Goal: Task Accomplishment & Management: Manage account settings

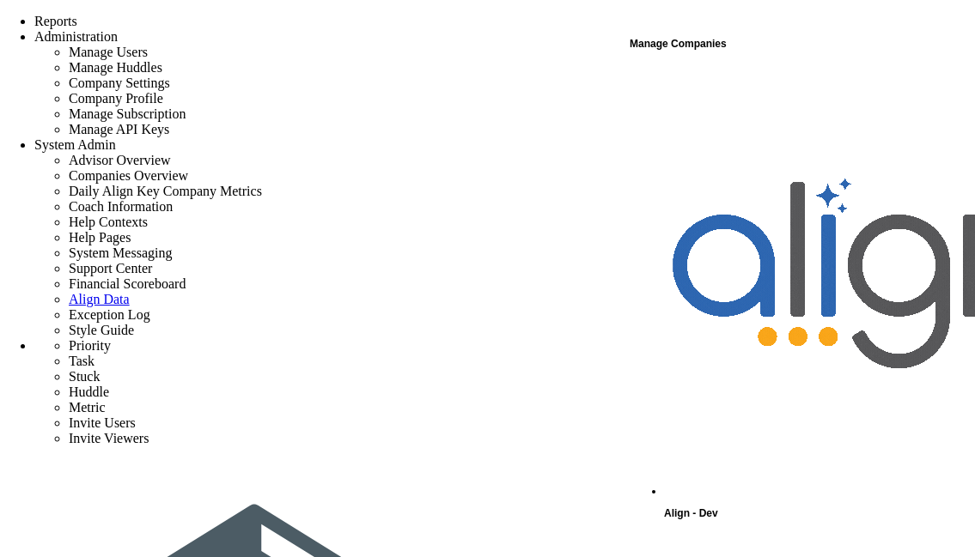
click at [697, 48] on div "Manage Companies" at bounding box center [800, 44] width 343 height 22
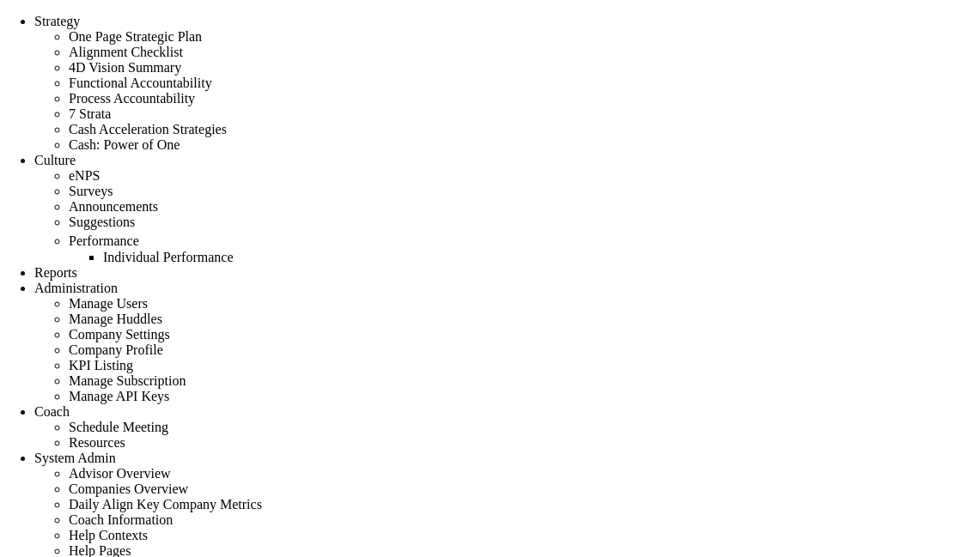
type input "false"
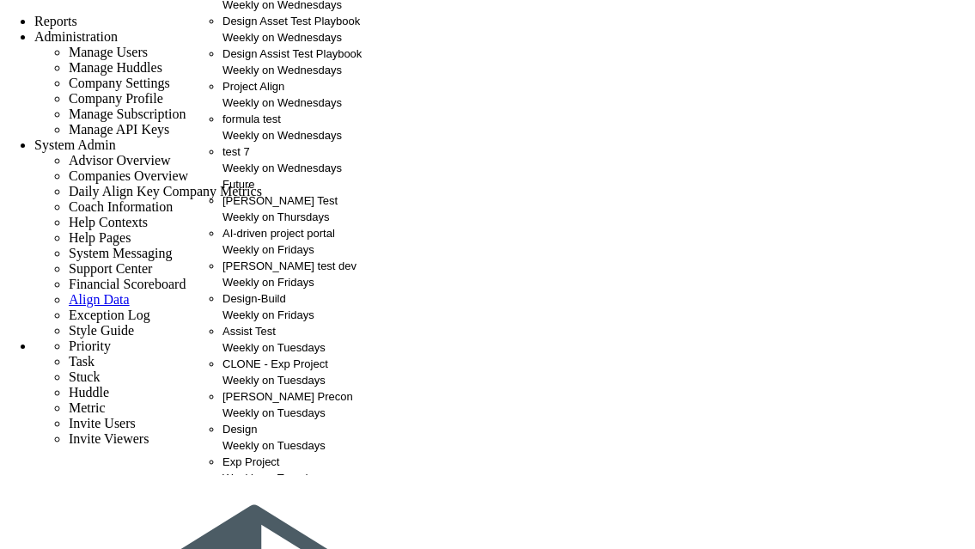
scroll to position [76, 0]
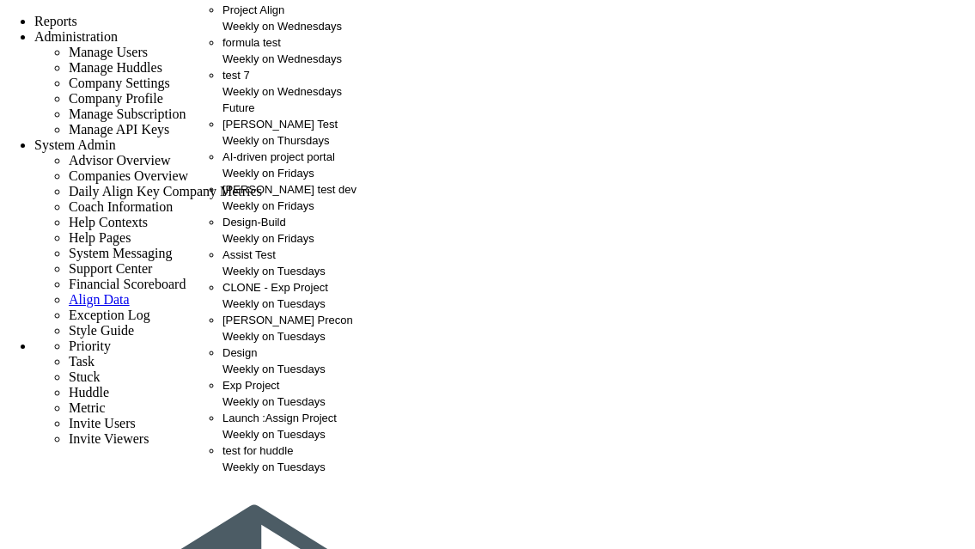
click at [274, 508] on div "cmar formula 1 Weekly on Tuesdays" at bounding box center [315, 491] width 186 height 33
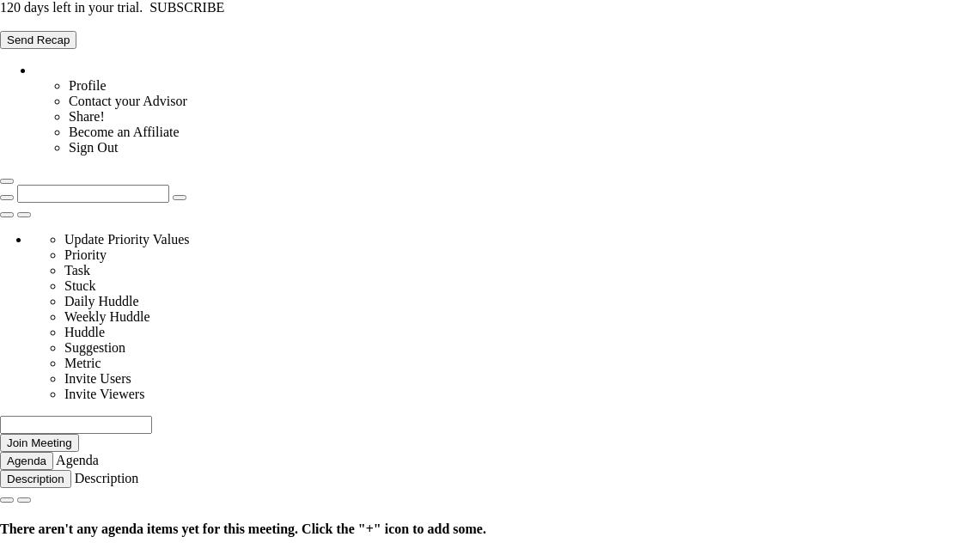
type input "[DATE]"
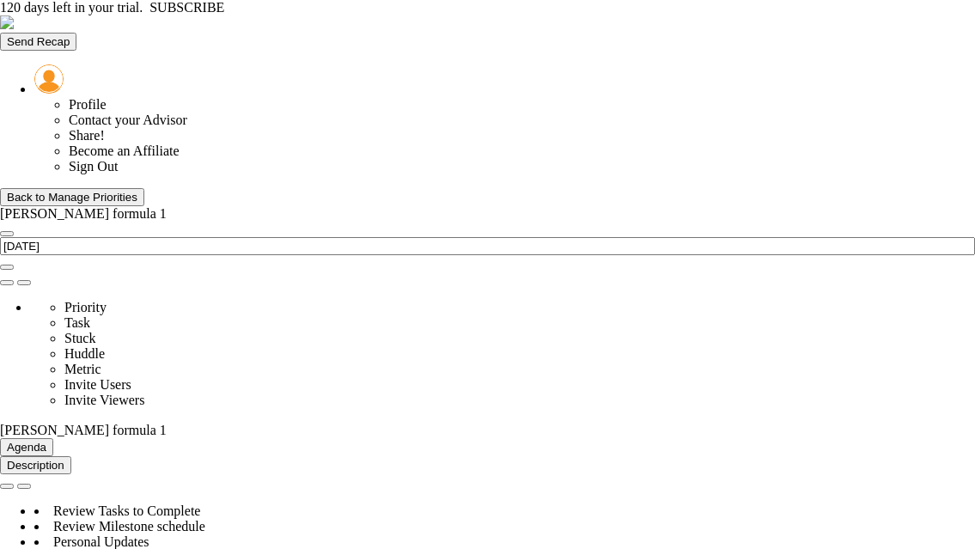
type input "Tuesday, September 9, 2025"
type input "Assign Project Team"
type input "9/14/2025"
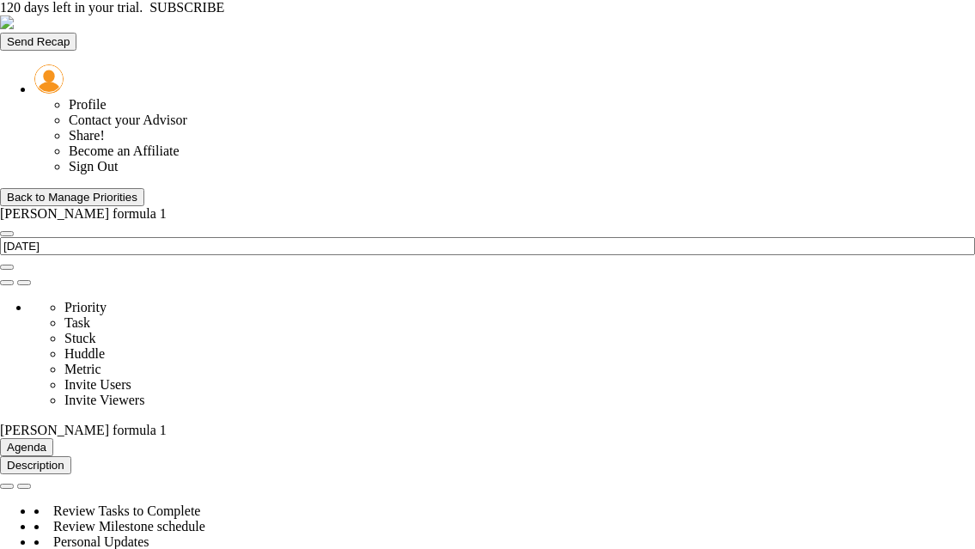
type input "[PERSON_NAME]"
type input "Project Launch - [PERSON_NAME] formula 1"
type input "[PERSON_NAME] formula 1"
click at [109, 191] on div "Back to Manage Priorities" at bounding box center [72, 197] width 131 height 13
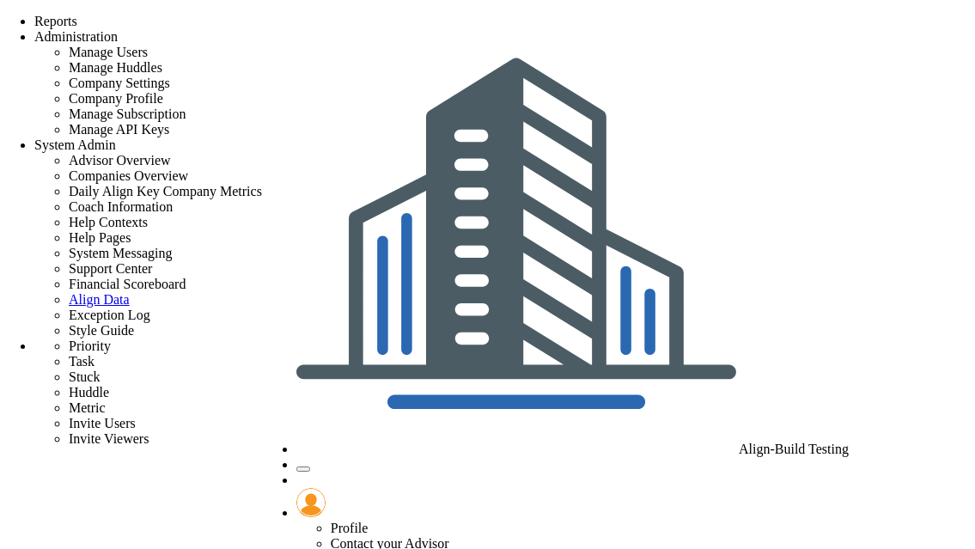
type input "[PERSON_NAME] Test"
radio input "true"
type input "[PERSON_NAME]"
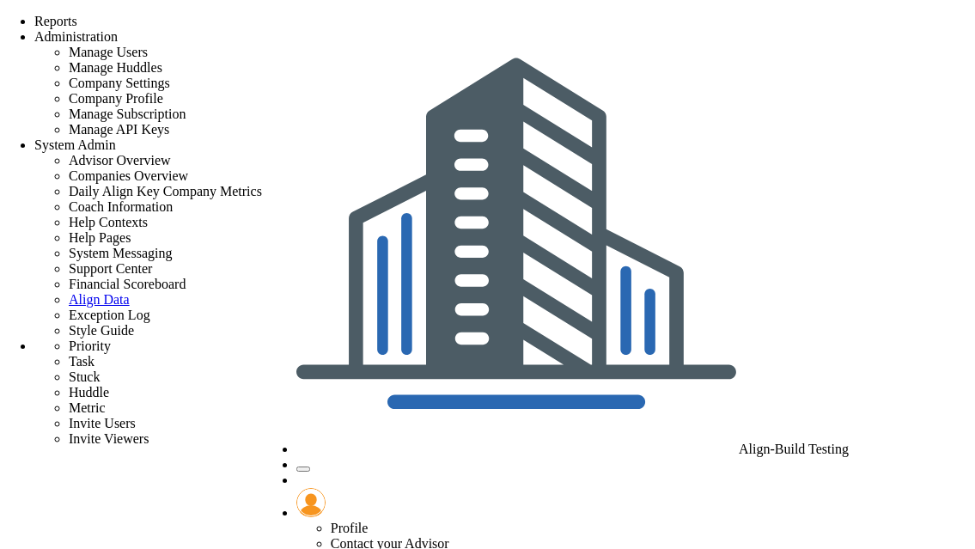
type input "Project Launch - [PERSON_NAME] Test"
radio input "true"
type input "[PERSON_NAME]"
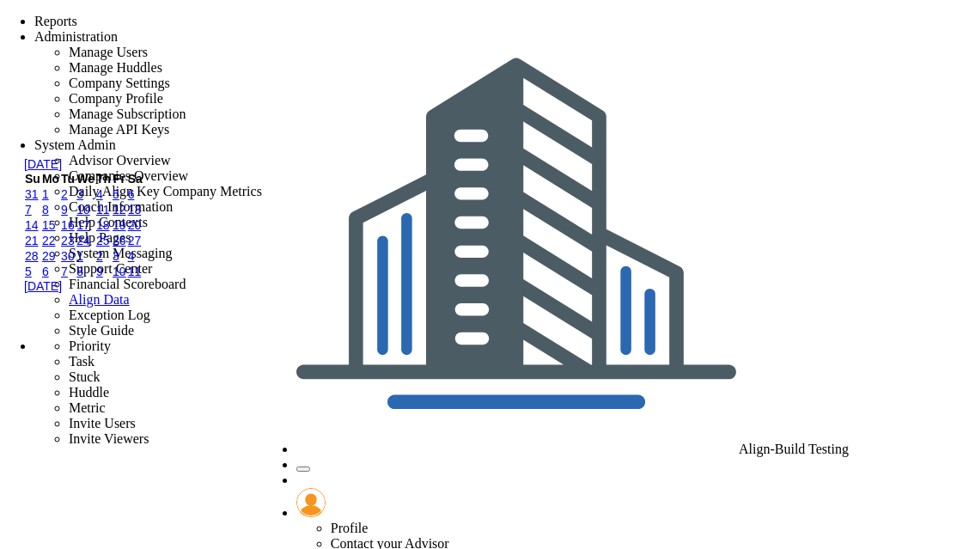
click at [126, 247] on link "26" at bounding box center [119, 241] width 14 height 14
type input "9/26/2025"
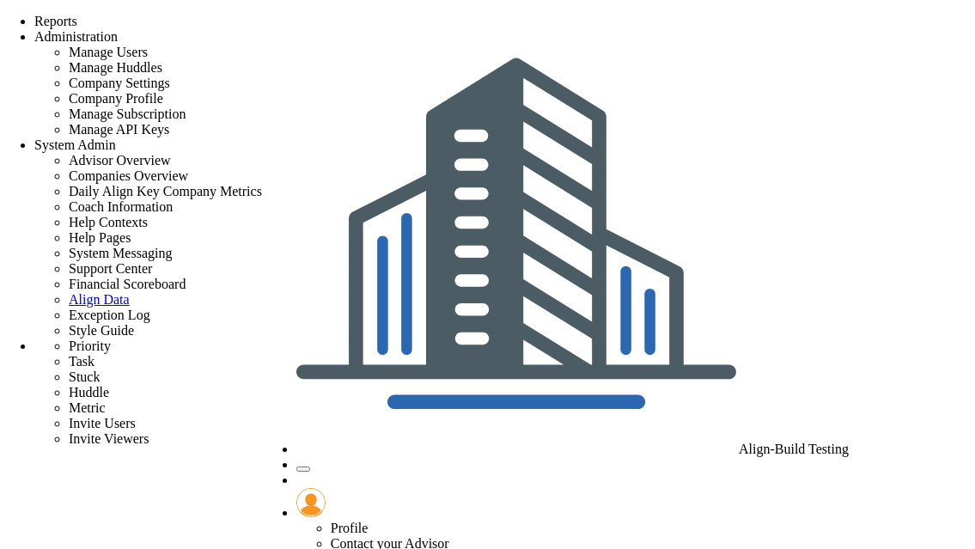
drag, startPoint x: 608, startPoint y: 208, endPoint x: 660, endPoint y: 177, distance: 60.1
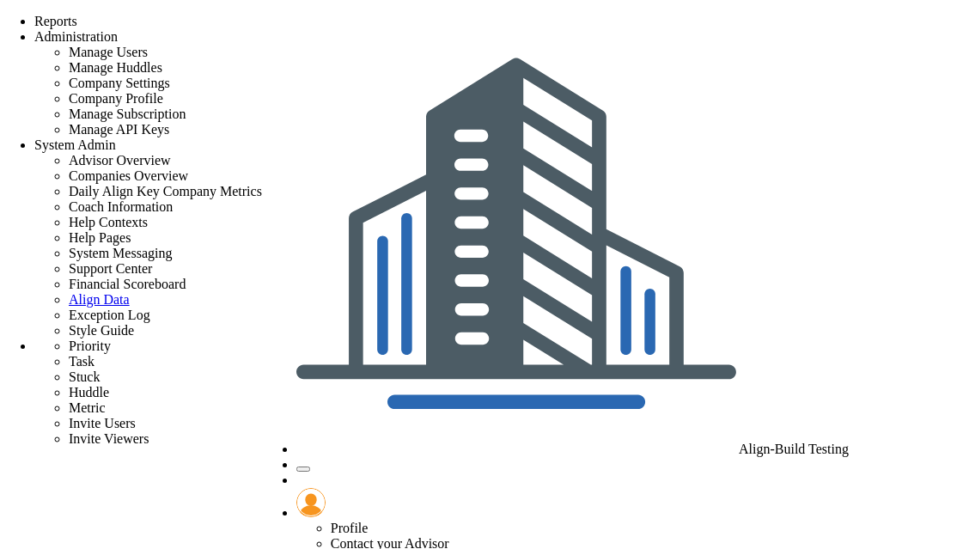
type input "Assign Project Team"
type input "9/25/2025"
type input "[PERSON_NAME]"
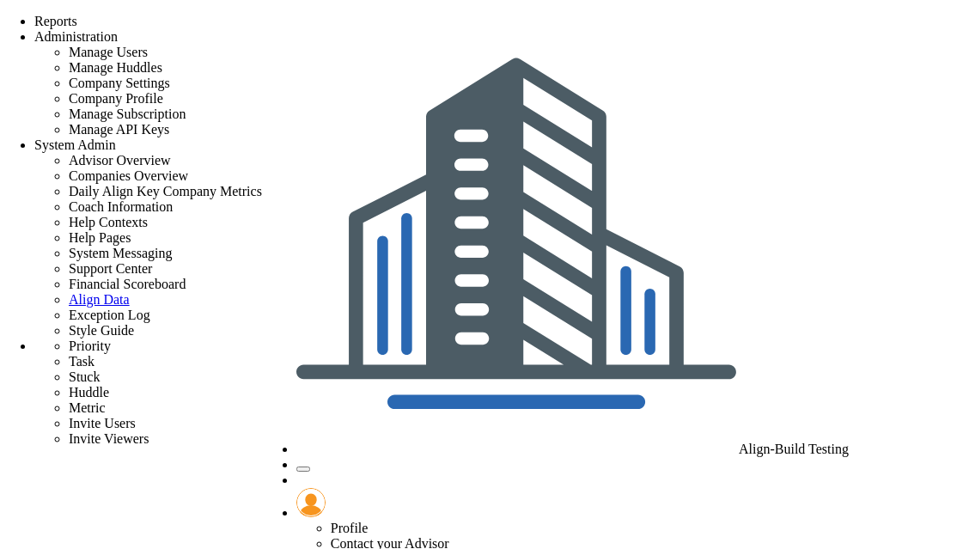
type input "Project Launch - [PERSON_NAME] Test"
type input "[PERSON_NAME] Test"
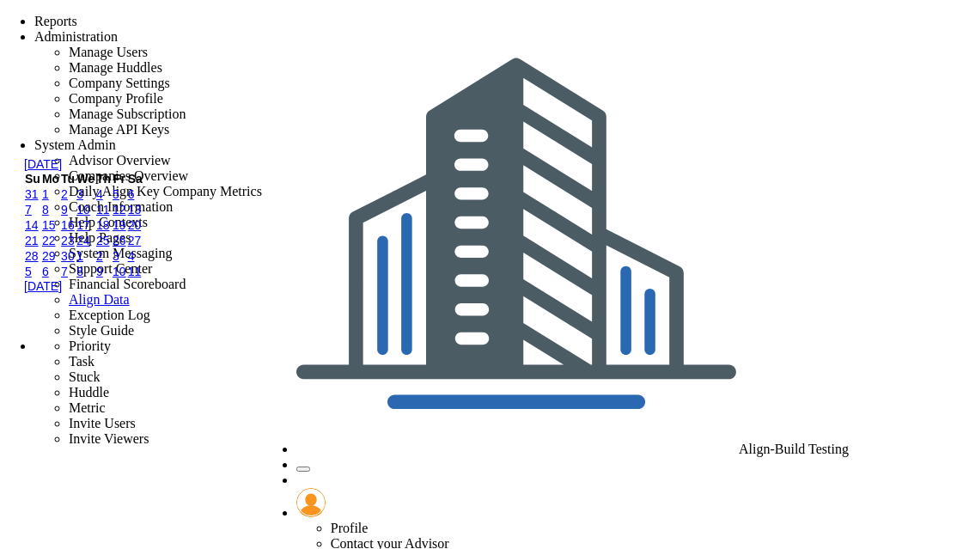
click at [126, 247] on link "26" at bounding box center [119, 241] width 14 height 14
type input "[DATE]"
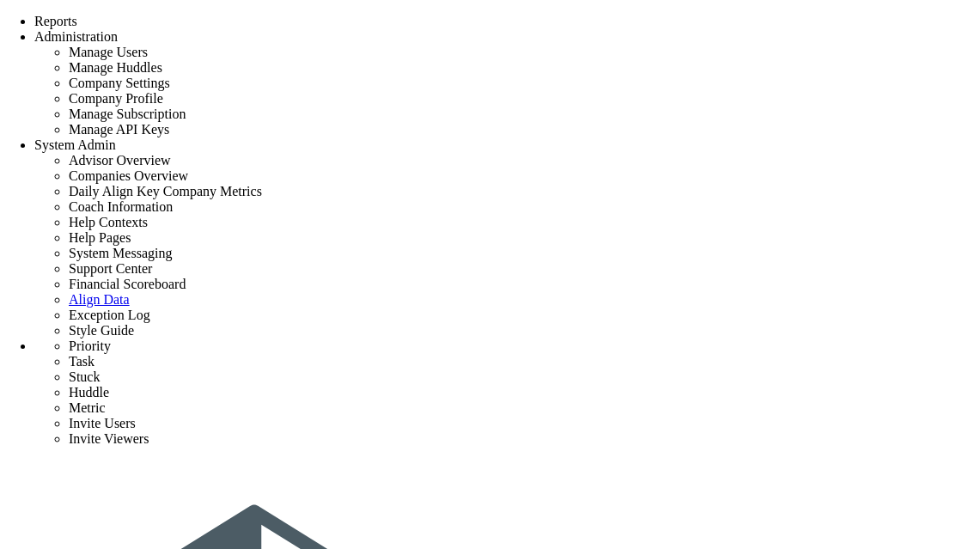
type input "Project Launch - [PERSON_NAME] Test"
type input "0"
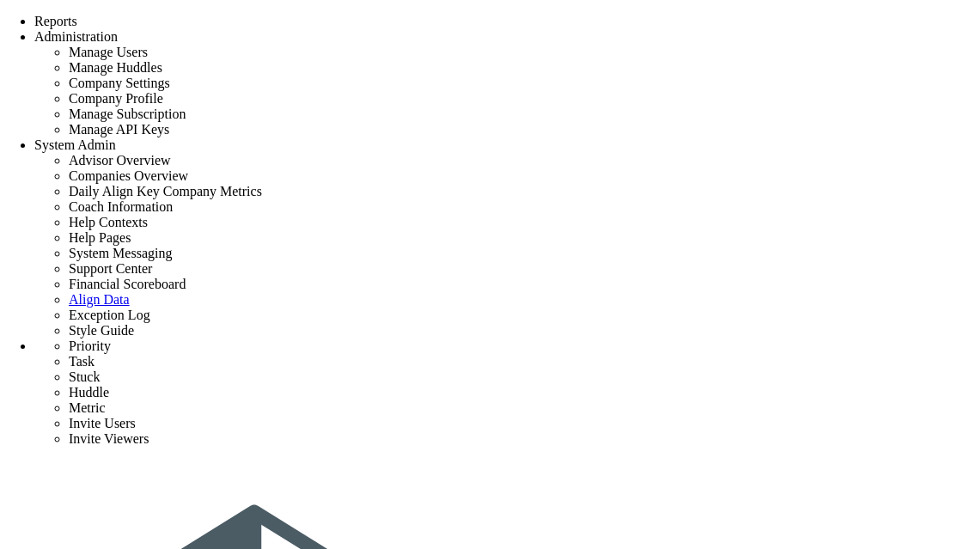
type input "6"
radio input "true"
type input "[PERSON_NAME]"
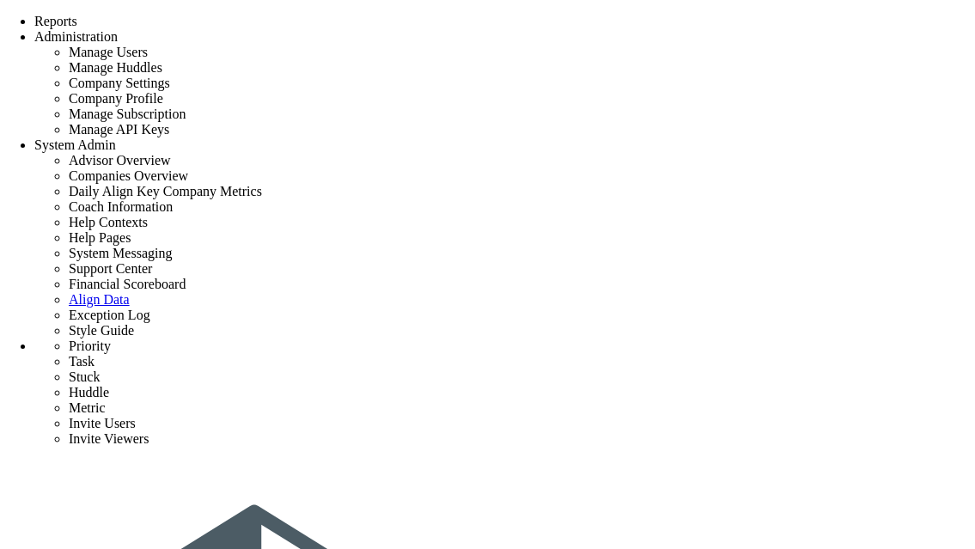
type input "Assign Project Team"
type input "9/25/2025"
type input "[PERSON_NAME]"
type input "Project Launch - [PERSON_NAME] Test"
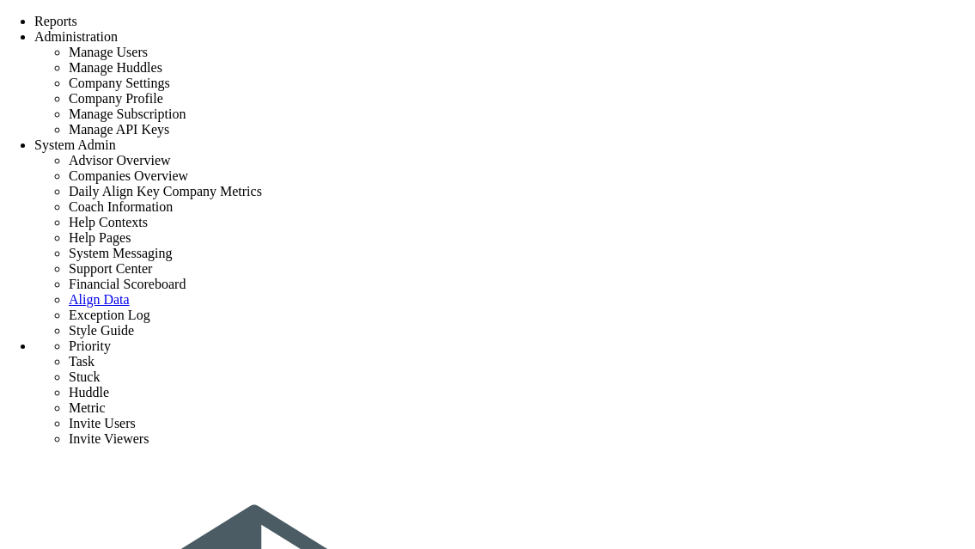
type input "[PERSON_NAME] Test"
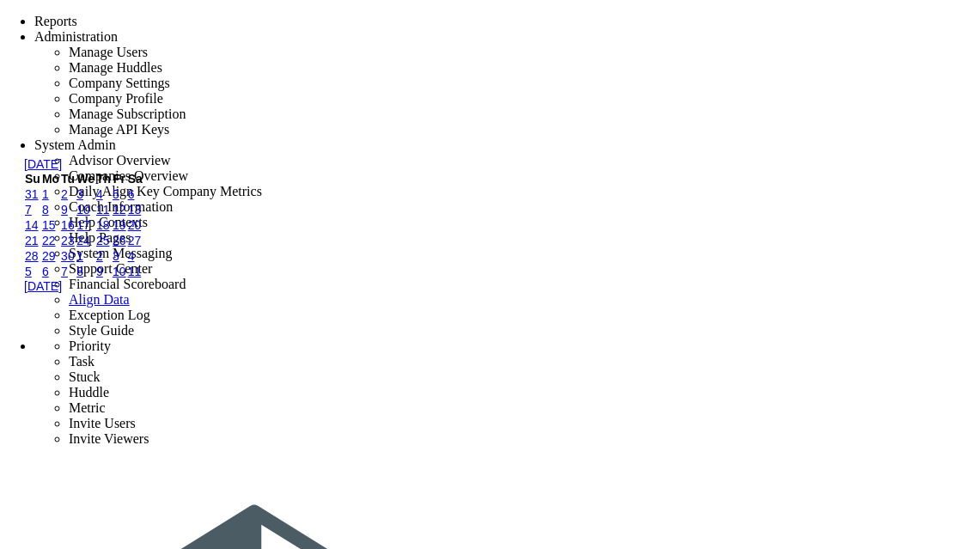
click at [126, 247] on link "26" at bounding box center [119, 241] width 14 height 14
type input "[DATE]"
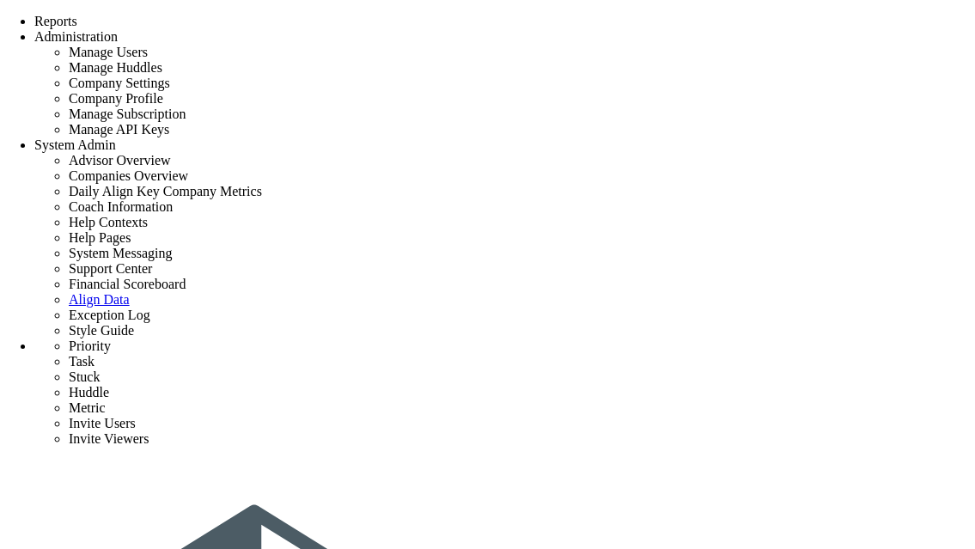
type input "Project Launch - [PERSON_NAME] Test"
type input "0"
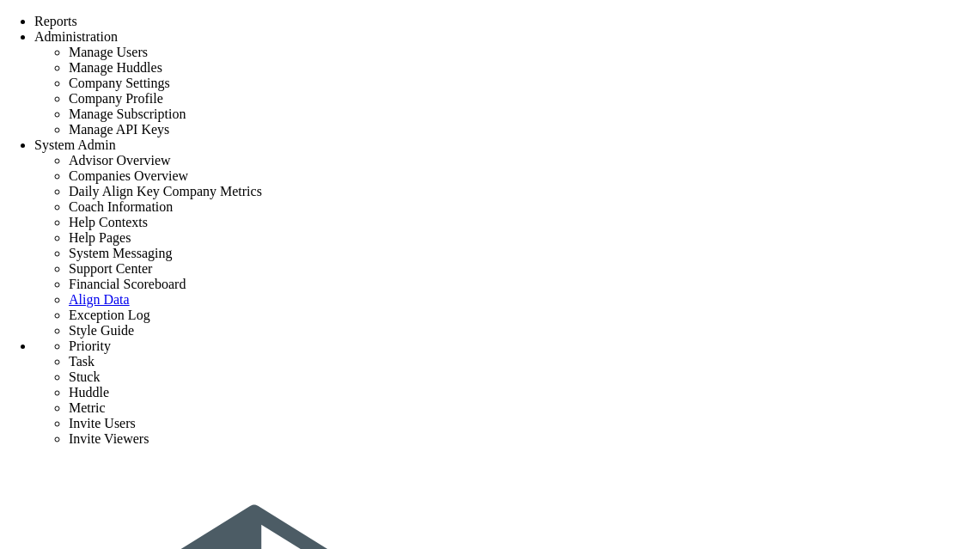
type input "0"
type input "6"
radio input "true"
type input "[PERSON_NAME]"
type input "0"
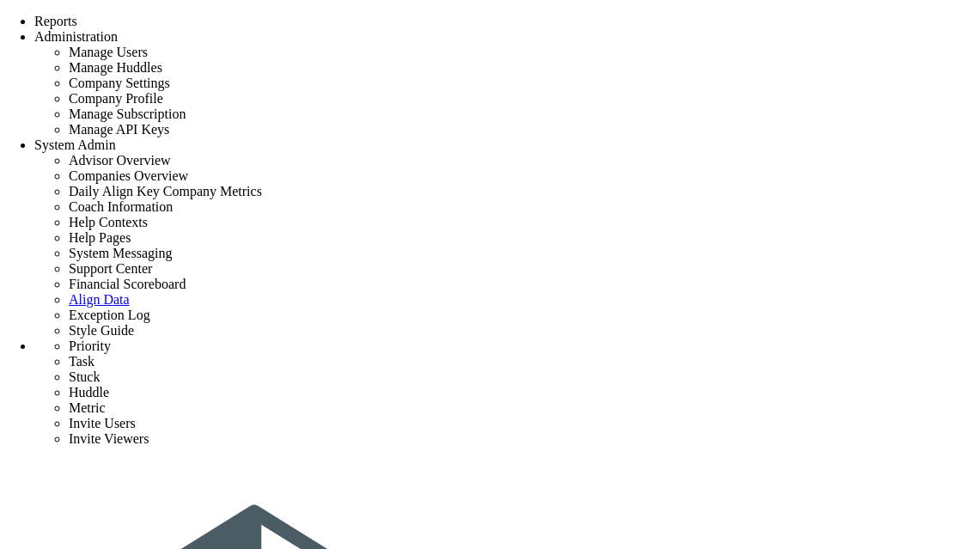
type input "0"
type input "6"
radio input "true"
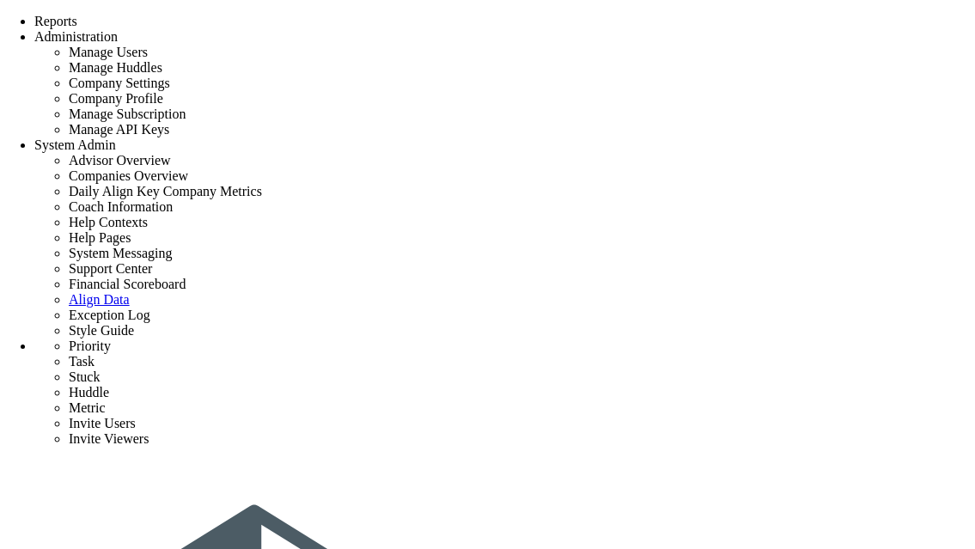
type input "Assign Project Team"
type input "[DATE]"
type input "[PERSON_NAME]"
type input "Project Launch - [PERSON_NAME] Test"
type input "[PERSON_NAME] Test"
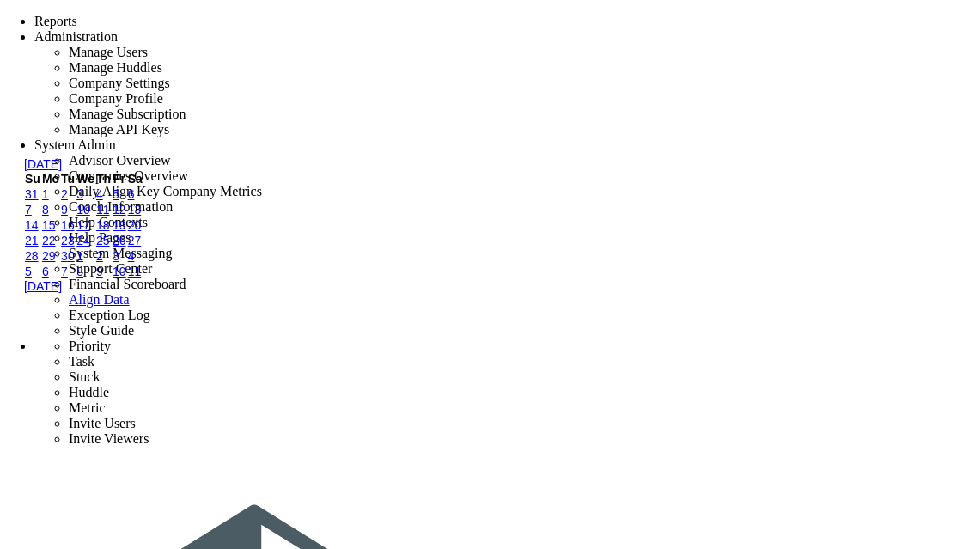
click at [142, 247] on link "27" at bounding box center [135, 241] width 14 height 14
type input "[DATE]"
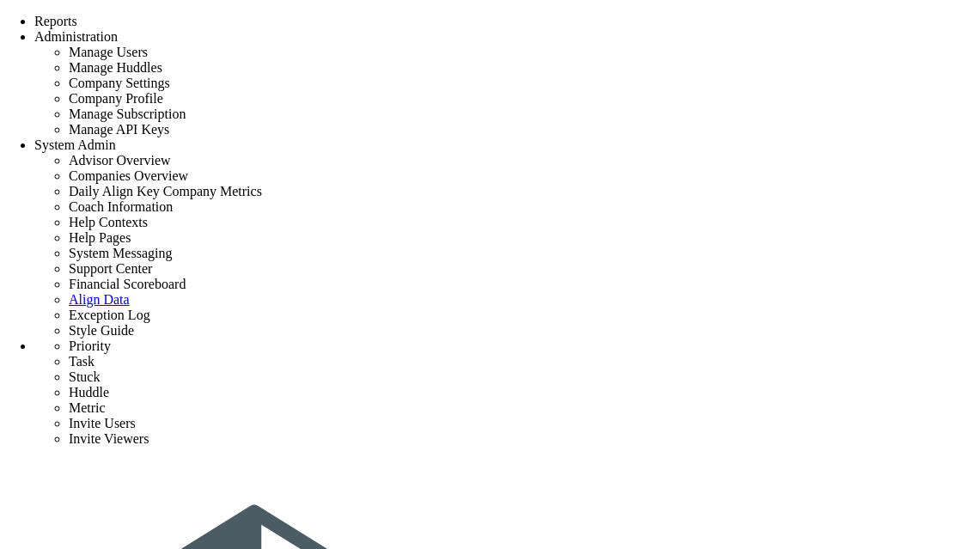
type input "Assign Project Team"
type input "9/26/2025"
type input "[PERSON_NAME]"
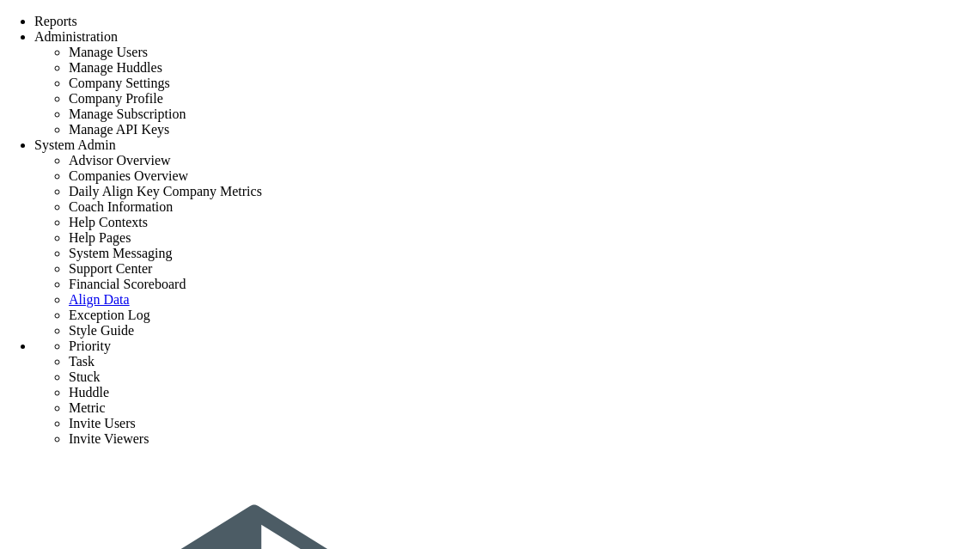
type input "Project Launch - [PERSON_NAME] Test"
type input "[PERSON_NAME] Test"
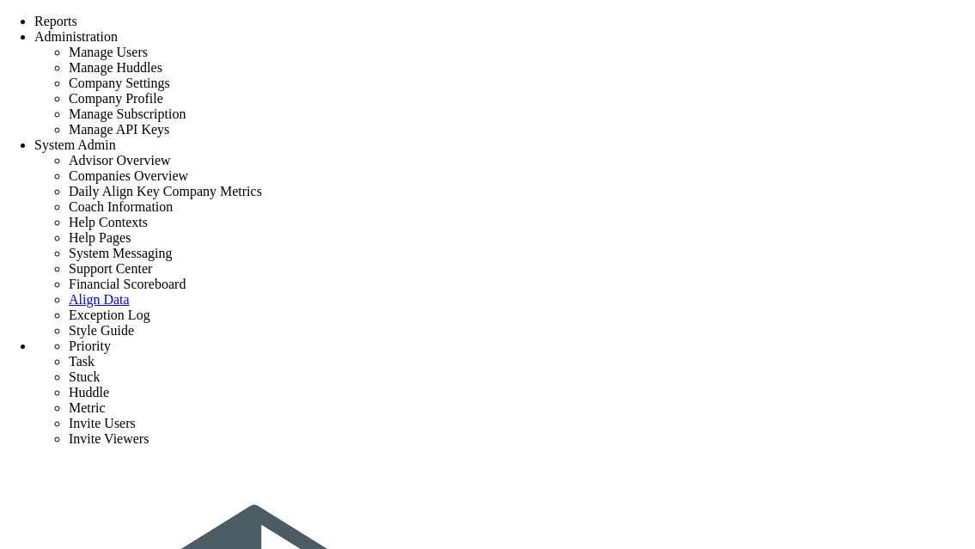
type input "Assign Project Team 23"
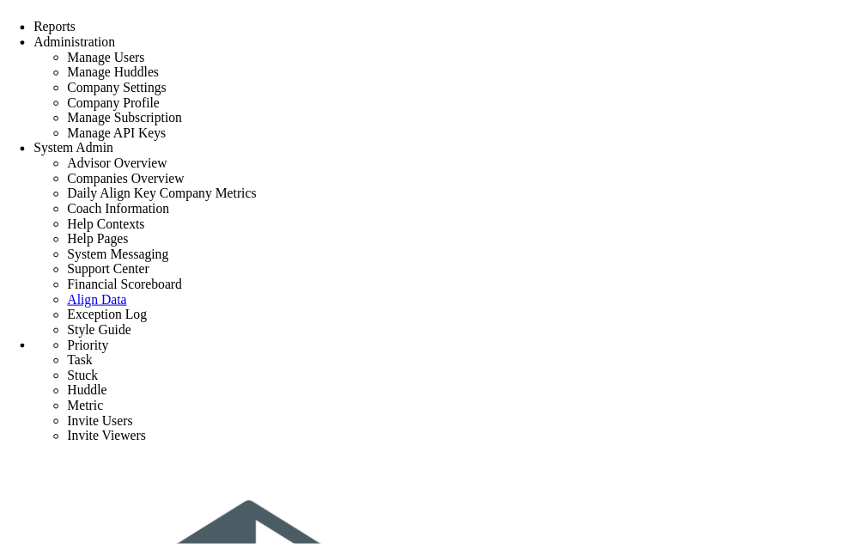
scroll to position [174, 0]
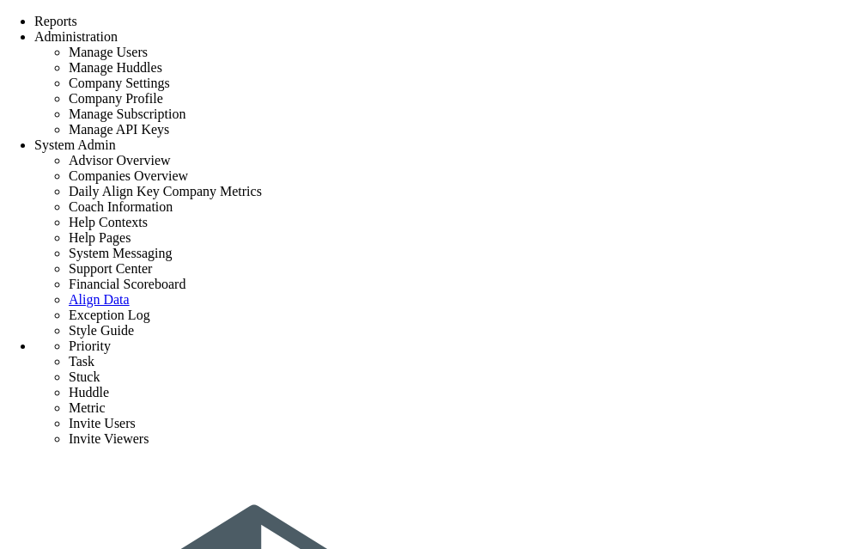
type input "Assign Project Team 23"
type input "9/14/2025"
type input "[PERSON_NAME]"
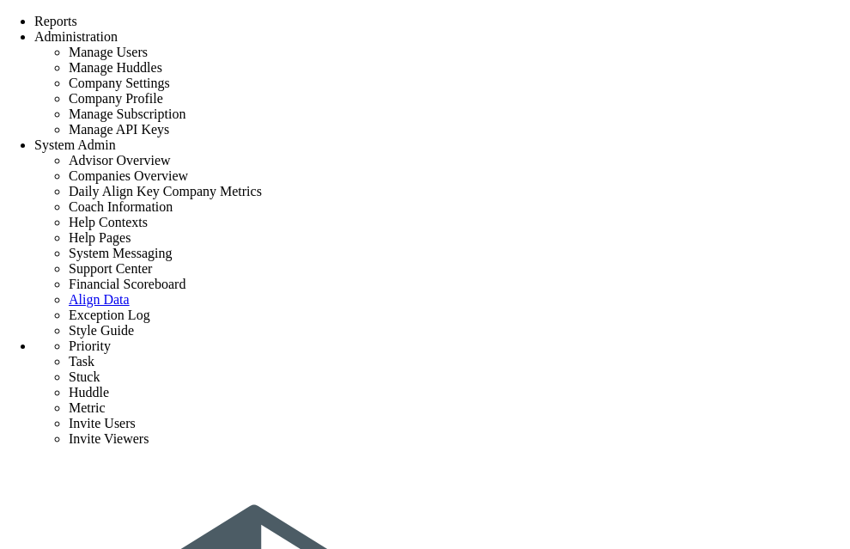
type input "Project Launch - [PERSON_NAME] formula 1"
type input "[PERSON_NAME] formula 1"
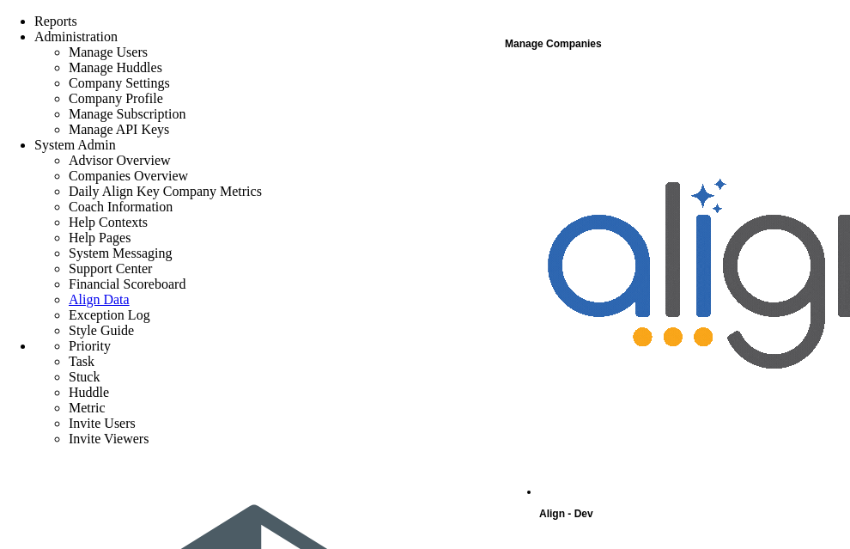
click at [591, 46] on div "Manage Companies" at bounding box center [676, 44] width 343 height 22
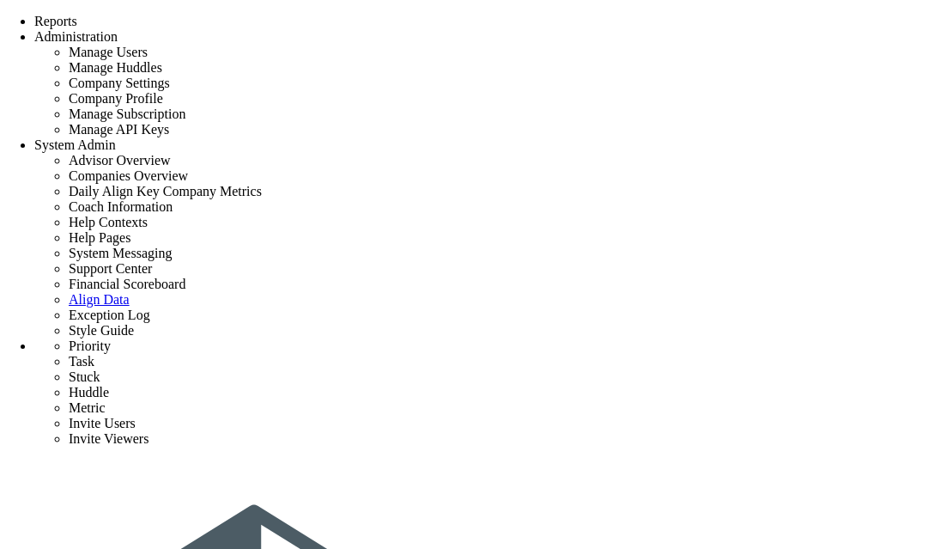
type input "Assign Project Team"
type input "[DATE]"
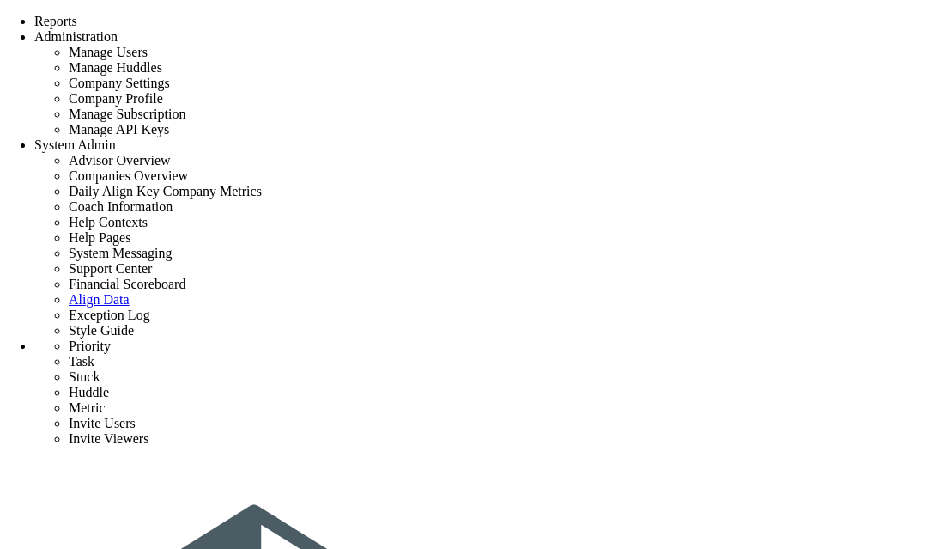
type input "[PERSON_NAME]"
type input "Project Launch - [PERSON_NAME] Test"
type input "[PERSON_NAME] Test"
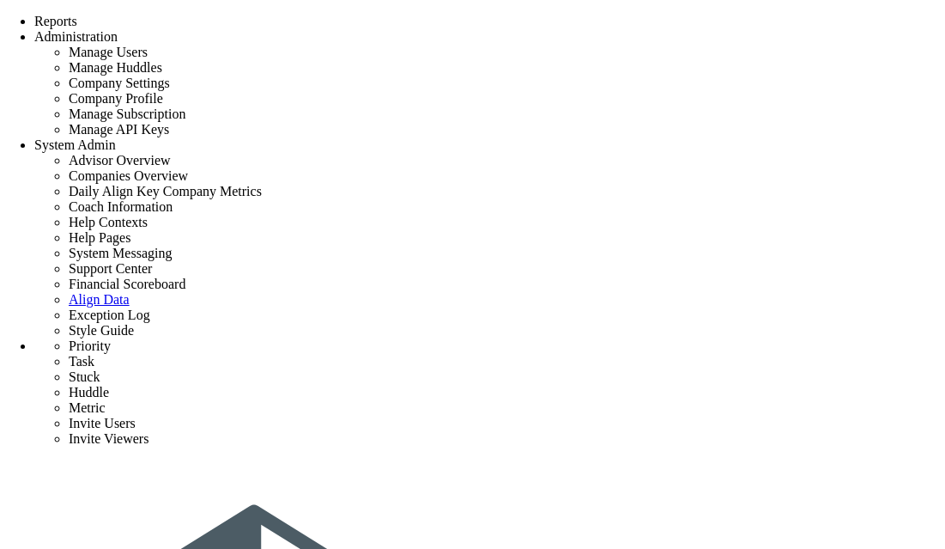
scroll to position [177, 0]
type input "Create Risk Register & Permit Matrix"
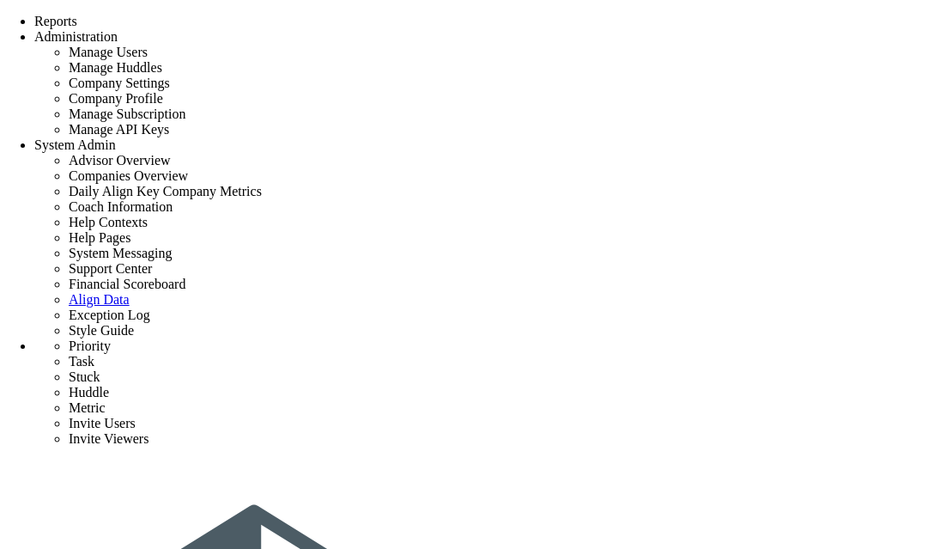
type input "[DATE]"
checkbox input "true"
type input "0"
type input "[PERSON_NAME]"
type input "Schematic Design (SD) - [PERSON_NAME] Test"
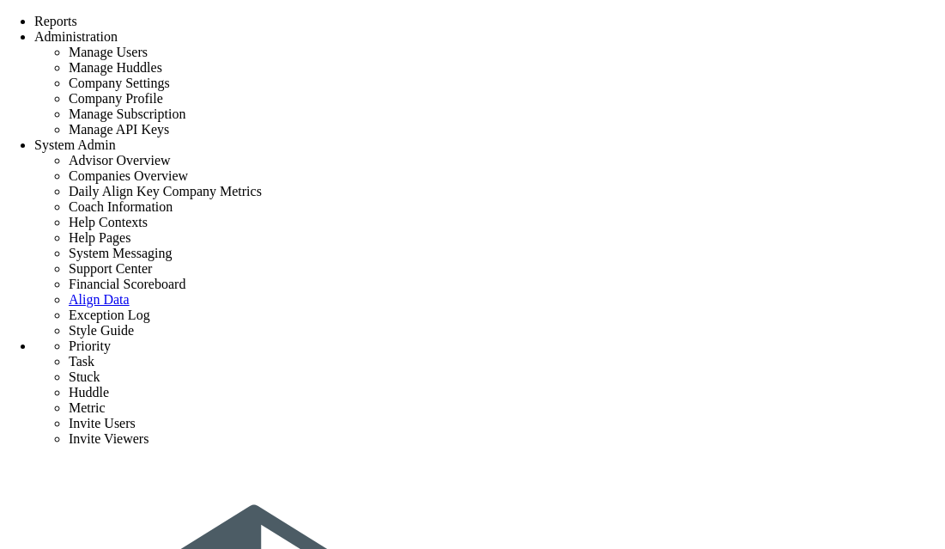
type input "[PERSON_NAME] Test"
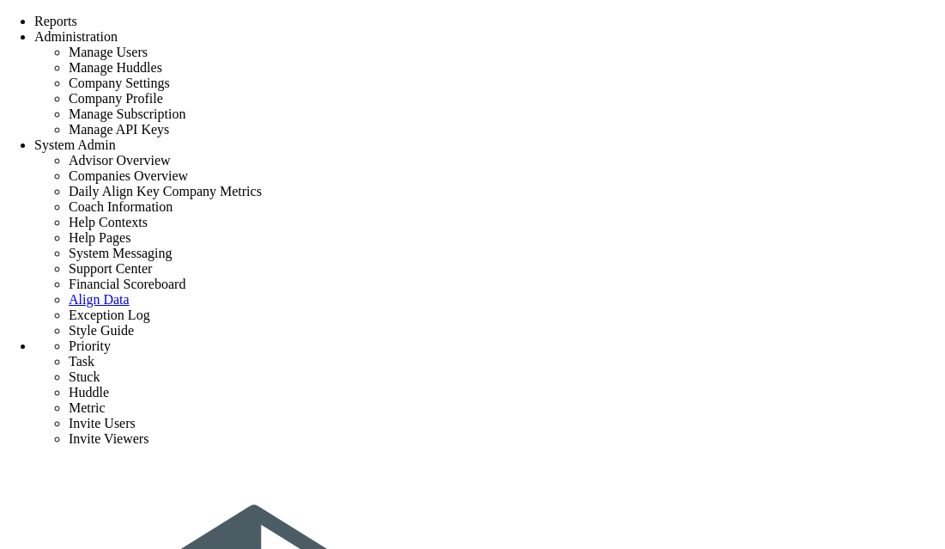
type input "Assign Project Team"
type input "9/26/2025"
type input "[PERSON_NAME]"
type input "Project Launch - [PERSON_NAME] Test"
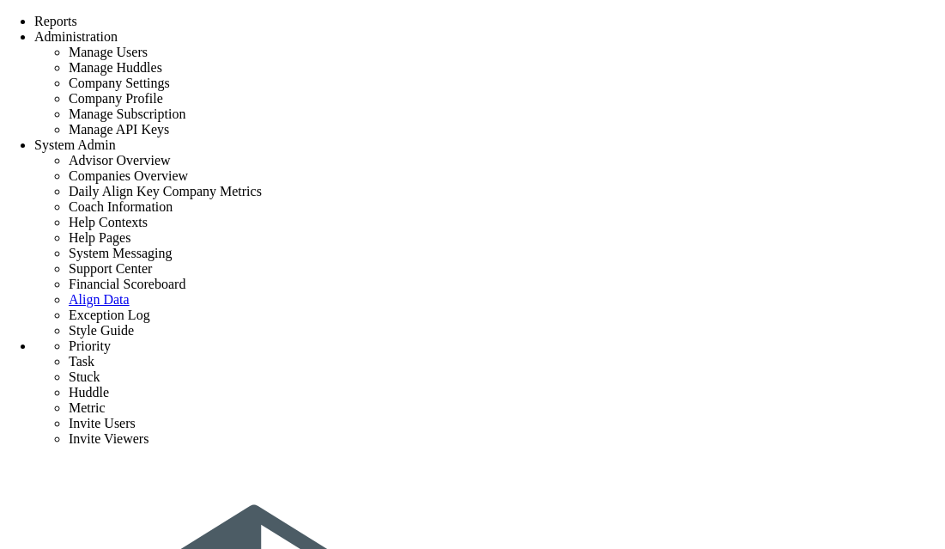
type input "[PERSON_NAME] Test"
type input "Assign Project Team 24"
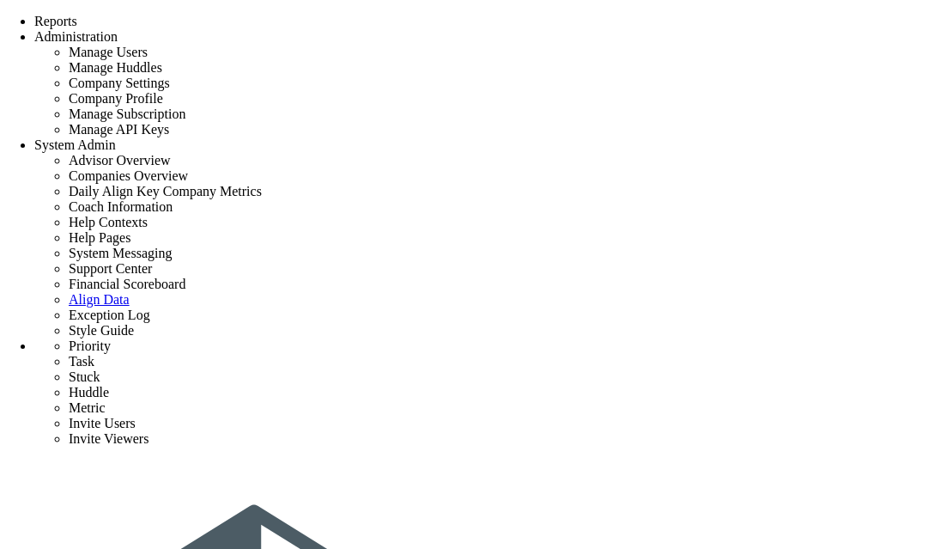
type input "[DATE]"
type input "[PERSON_NAME]"
type input "Project Launch - [PERSON_NAME] Test"
type input "[PERSON_NAME] Test"
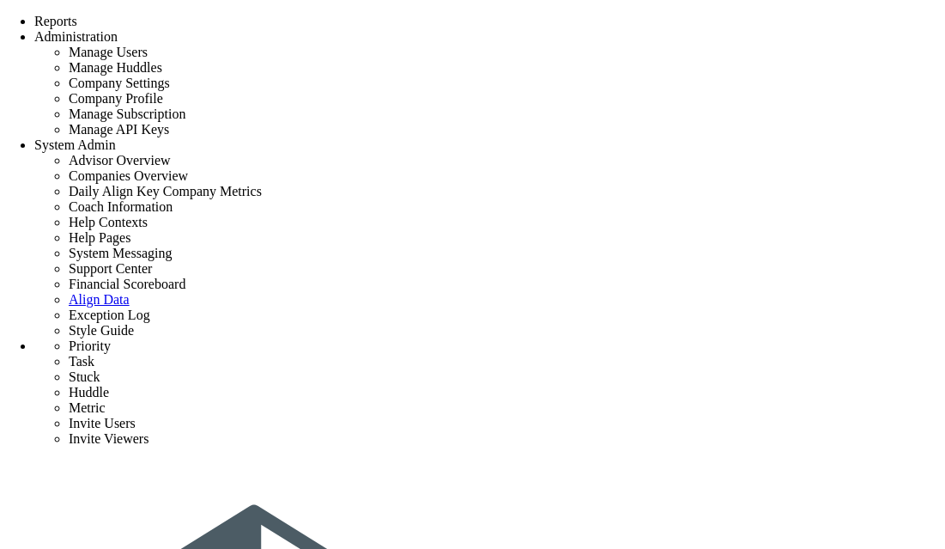
scroll to position [181, 0]
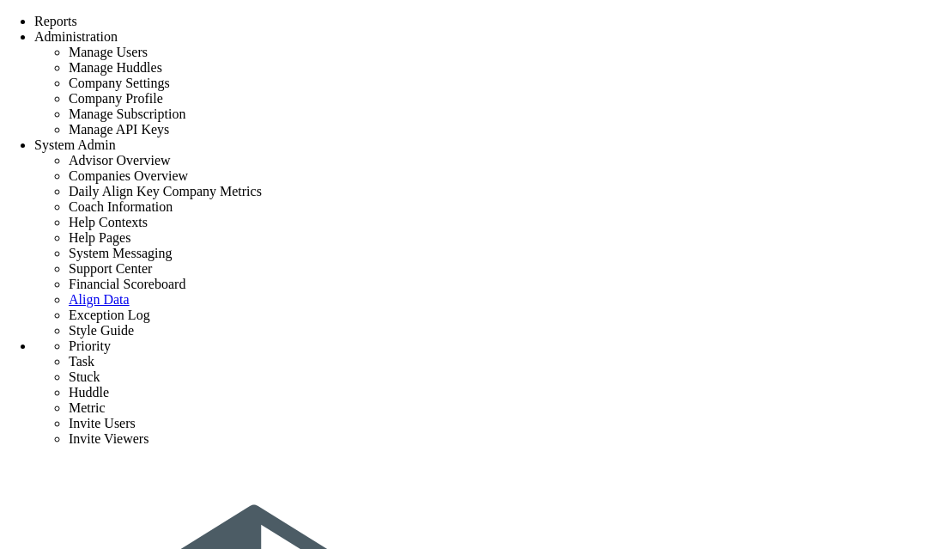
type input "Assign Project Team 24"
type input "[DATE]"
type input "[PERSON_NAME]"
type input "Project Launch - [PERSON_NAME] Test"
type input "[PERSON_NAME] Test"
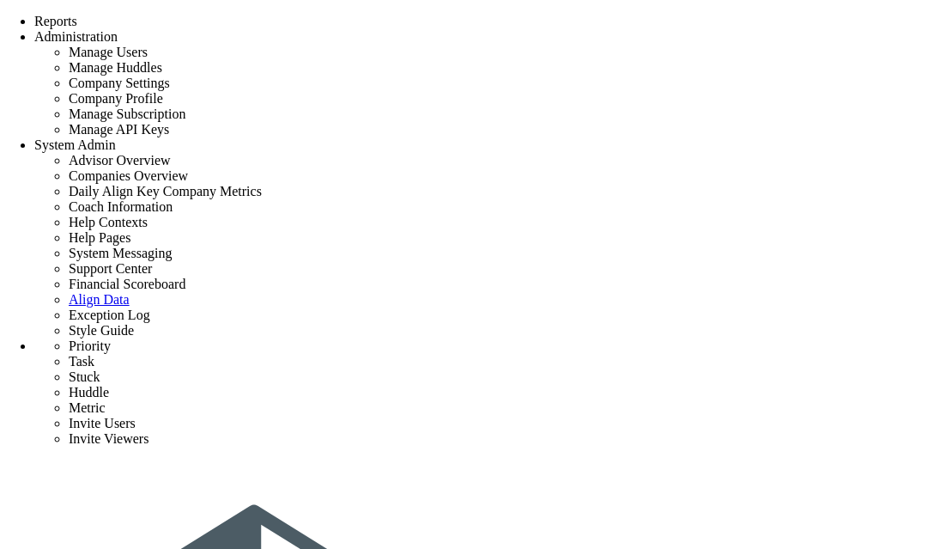
scroll to position [181, 0]
type input "Assign Project Team 24"
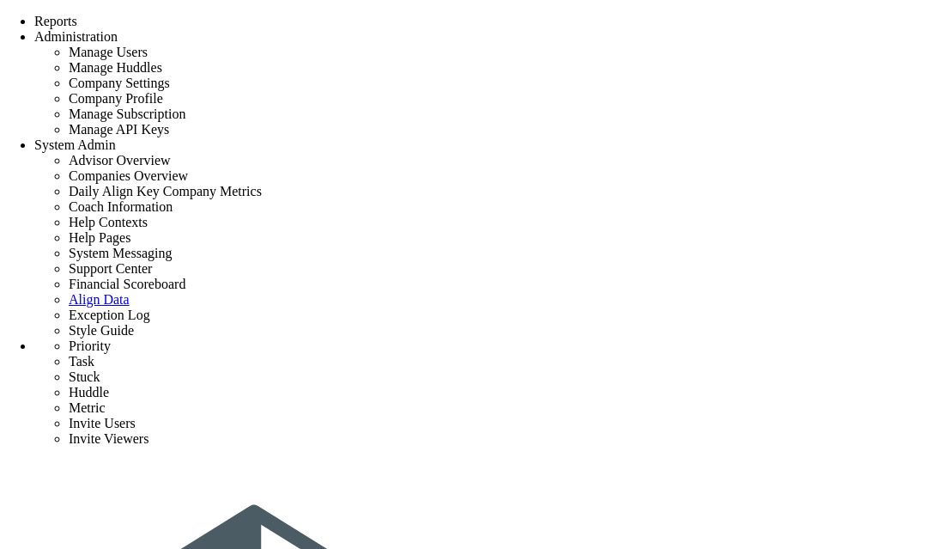
type input "[DATE]"
type input "[PERSON_NAME]"
type input "Project Launch - [PERSON_NAME] Test"
type input "[PERSON_NAME] Test"
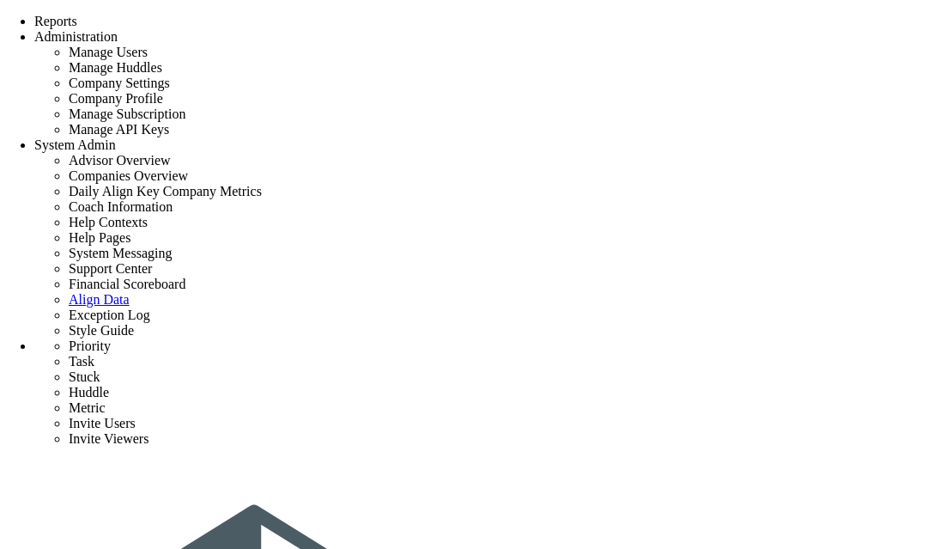
type input "Assign Project Team 24"
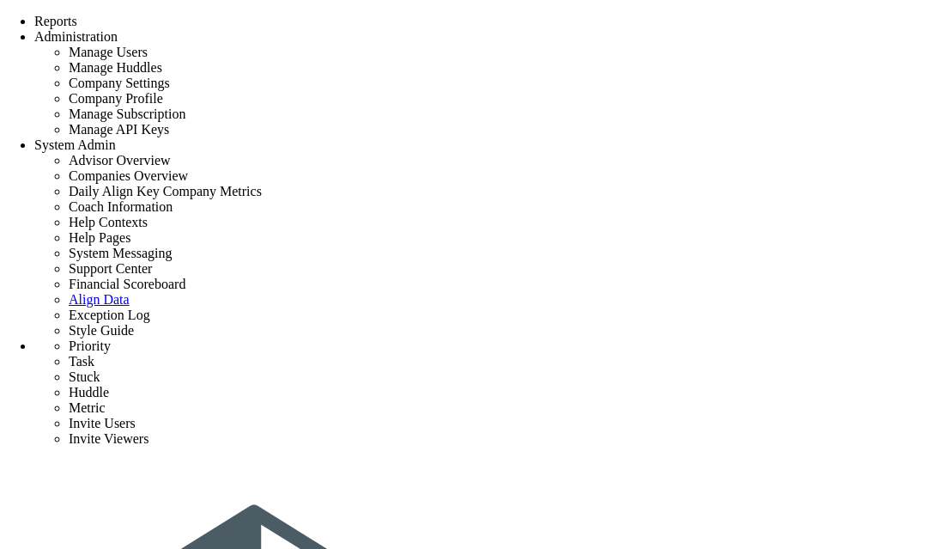
type input "9/26/2025"
type input "[PERSON_NAME]"
type input "Project Launch - [PERSON_NAME] Test"
type input "[PERSON_NAME] Test"
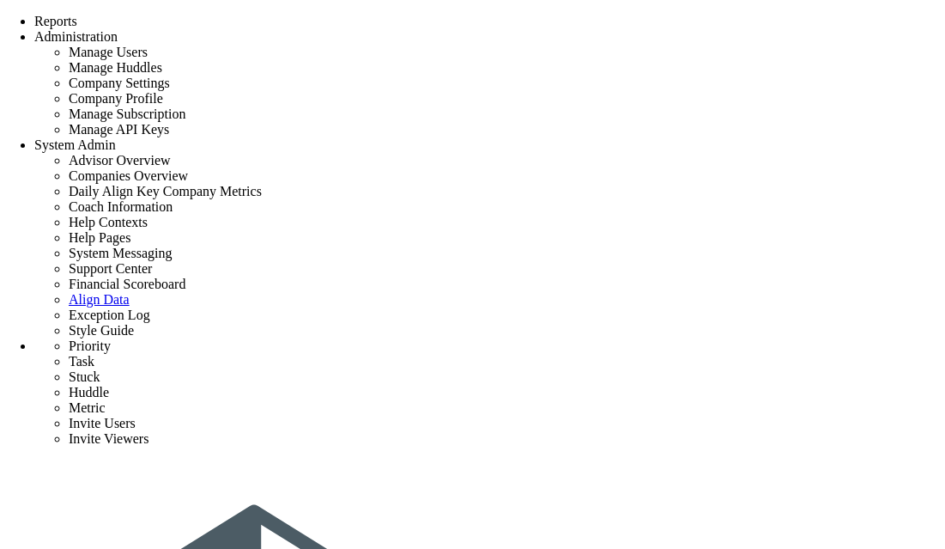
scroll to position [211, 0]
drag, startPoint x: 24, startPoint y: 133, endPoint x: 94, endPoint y: 135, distance: 70.4
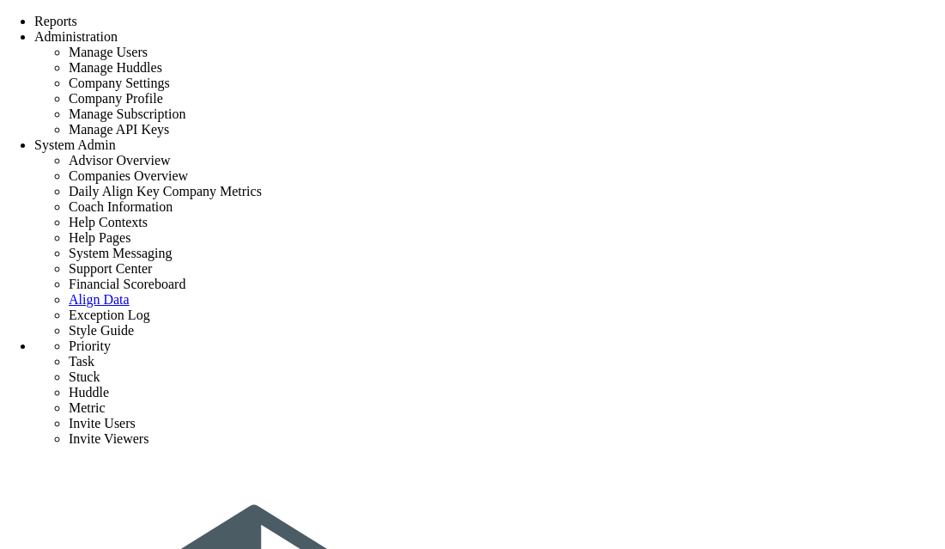
scroll to position [211, 0]
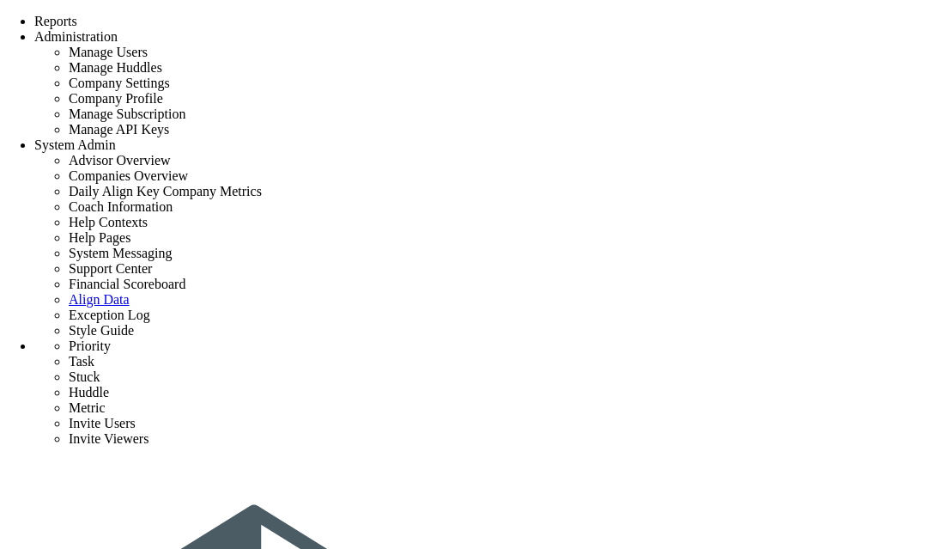
type input "Assign Project Team 24"
type input "9/26/2025"
type input "[PERSON_NAME]"
type input "Project Launch - [PERSON_NAME] Test"
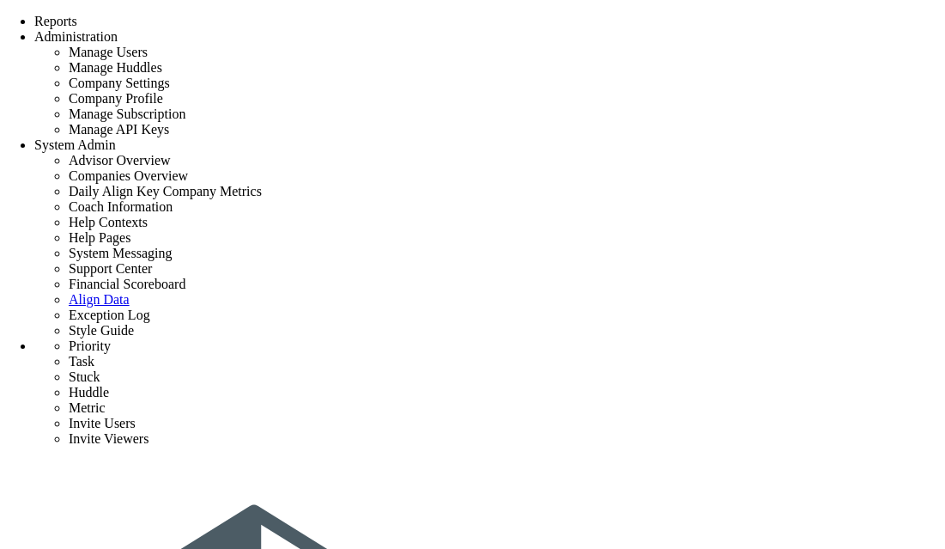
type input "[PERSON_NAME] Test"
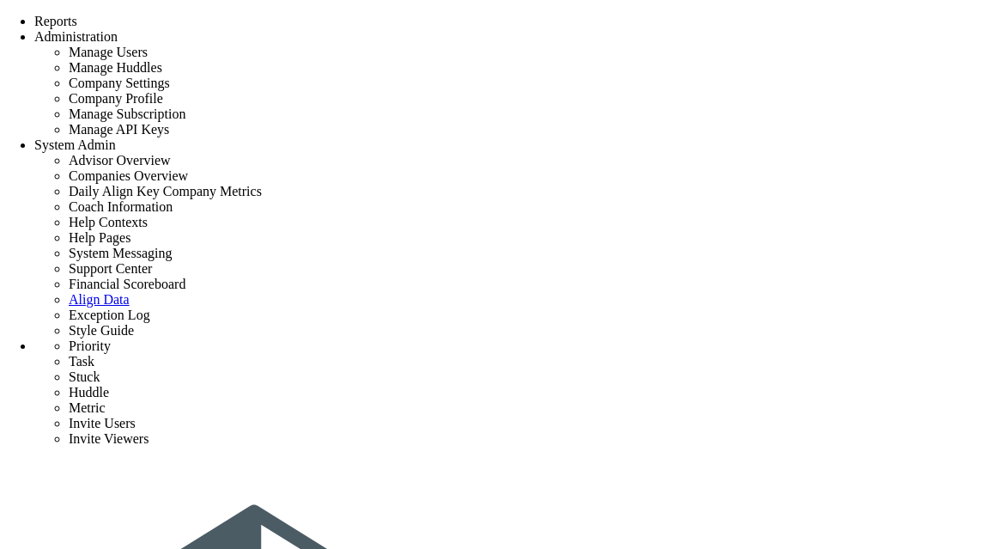
scroll to position [295, 0]
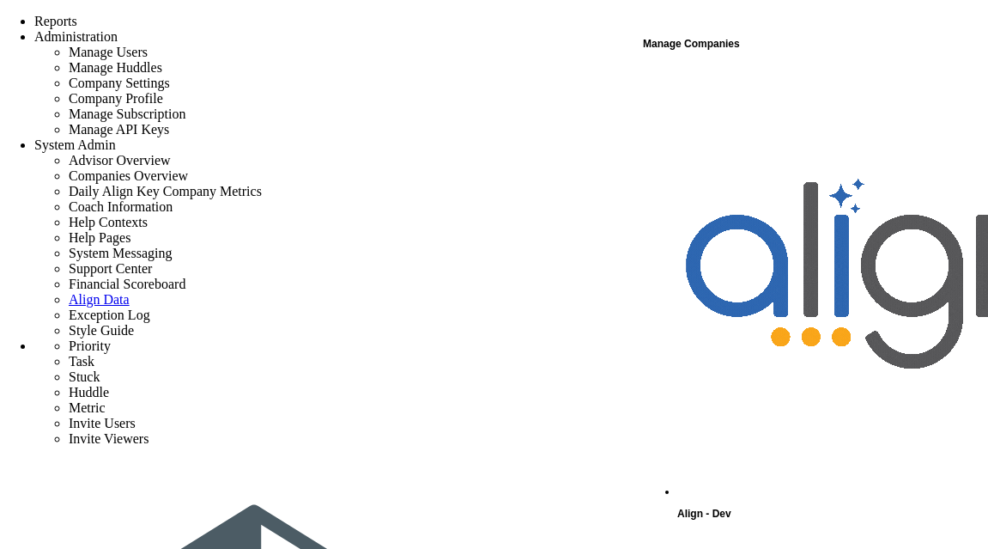
click at [763, 46] on div "Manage Companies" at bounding box center [814, 44] width 343 height 22
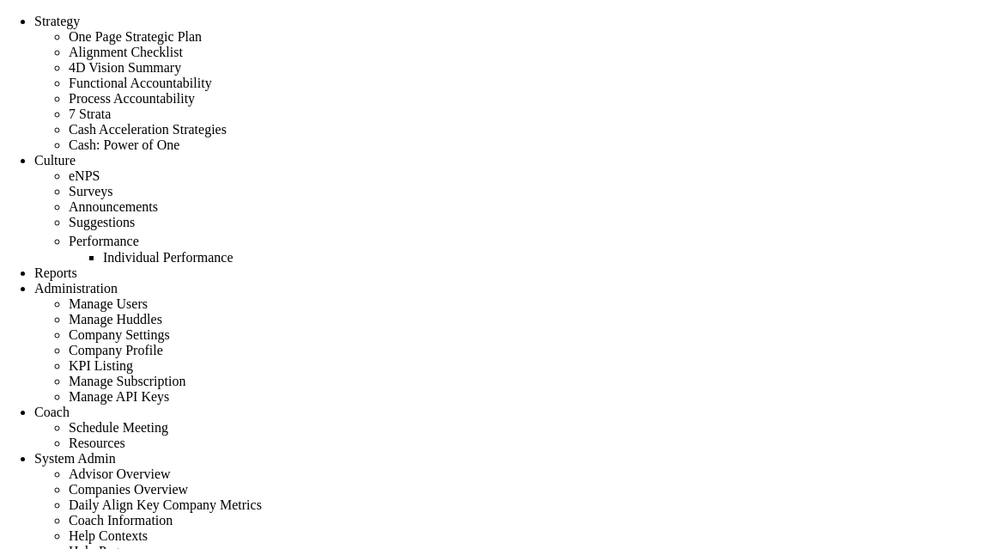
type input "false"
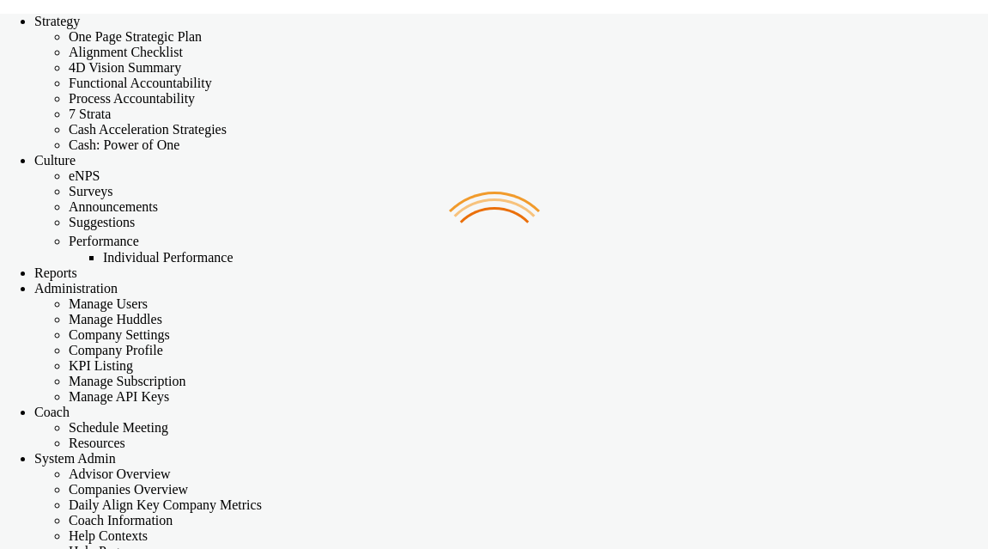
checkbox input "false"
